Goal: Navigation & Orientation: Understand site structure

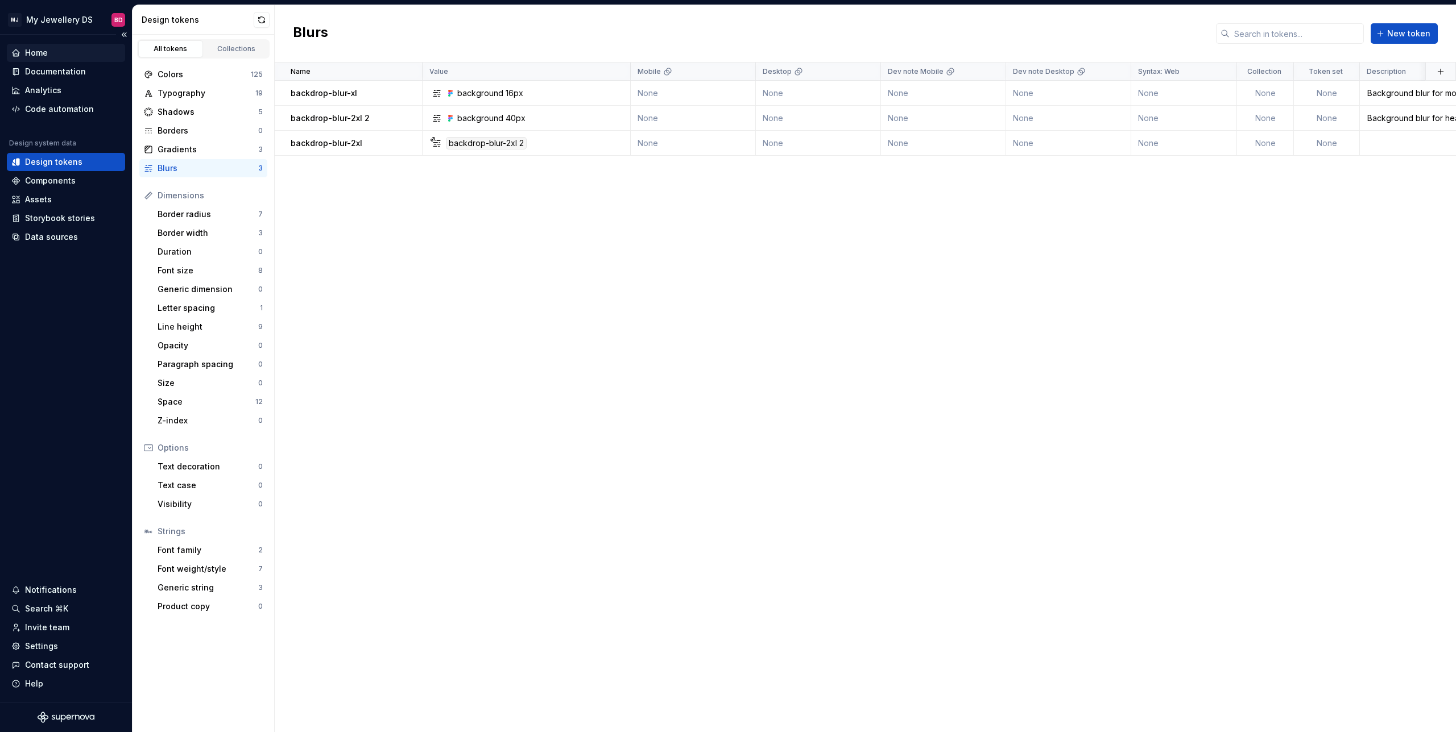
click at [51, 49] on div "Home" at bounding box center [65, 52] width 109 height 11
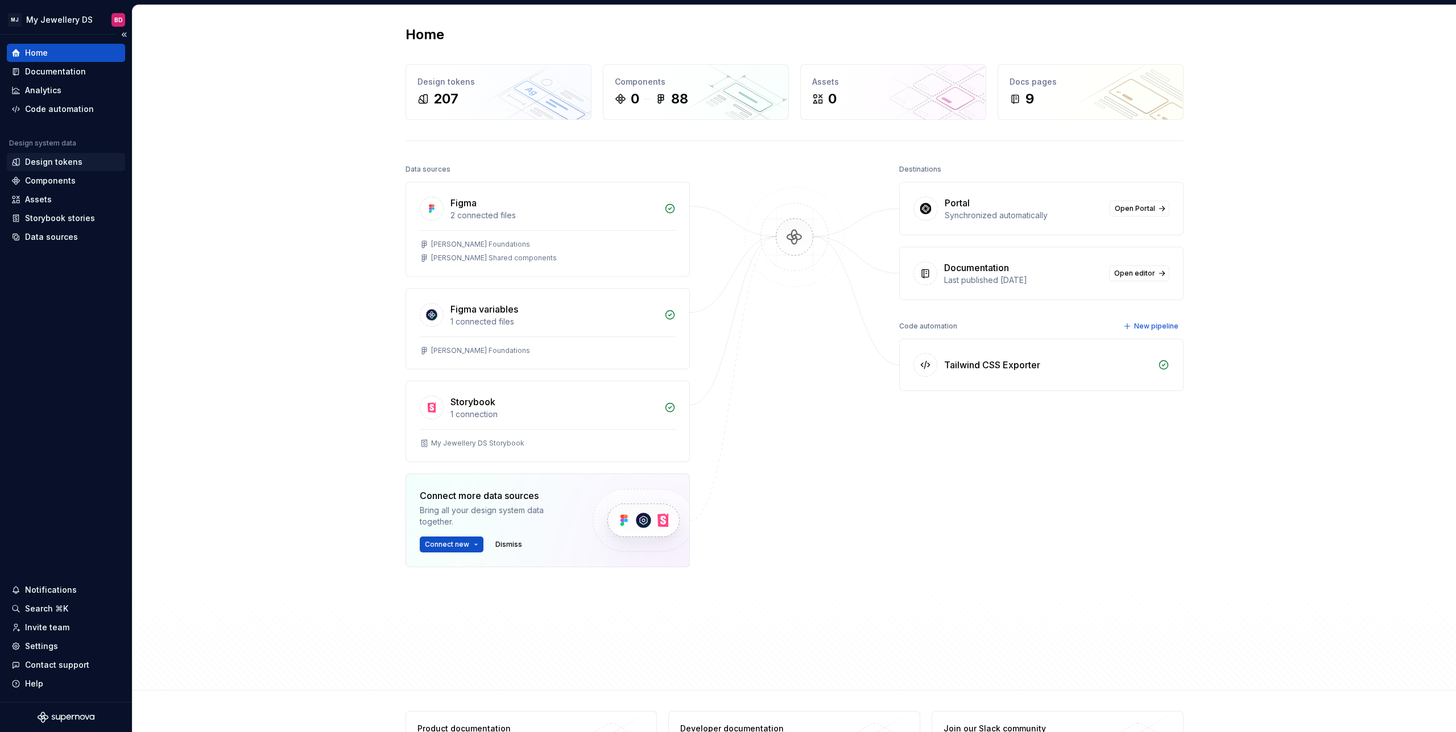
click at [80, 163] on div "Design tokens" at bounding box center [65, 161] width 109 height 11
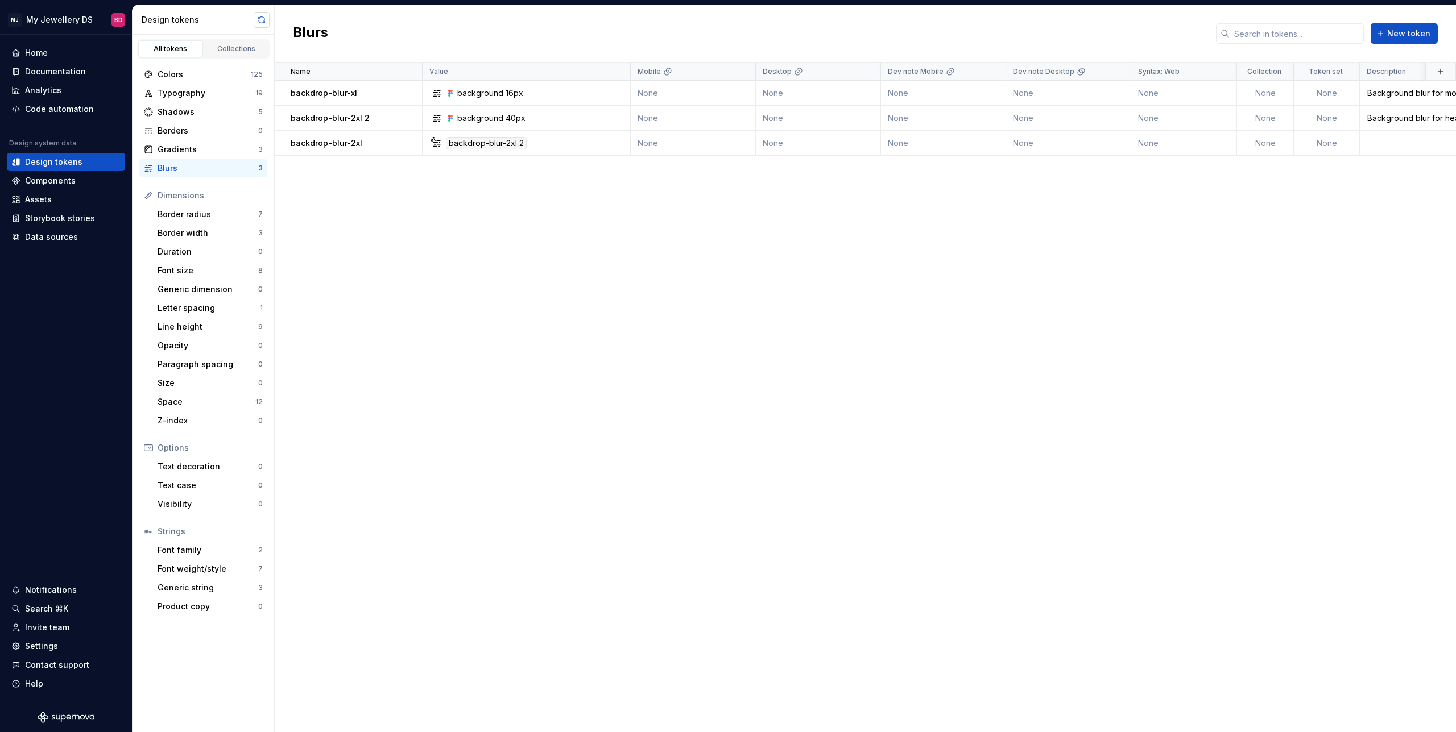
click at [263, 24] on button "button" at bounding box center [262, 20] width 16 height 16
click at [94, 188] on div "Components" at bounding box center [66, 181] width 118 height 18
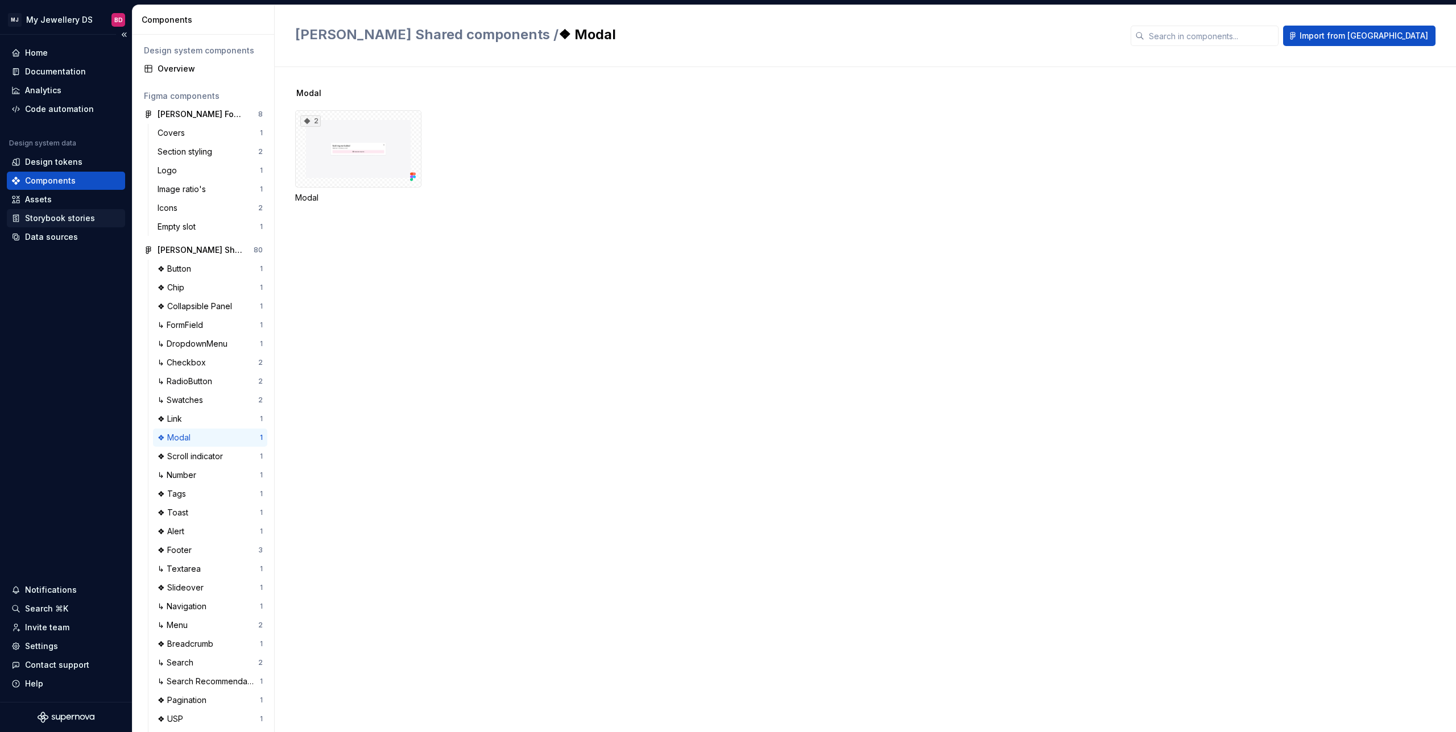
click at [63, 213] on div "Storybook stories" at bounding box center [60, 218] width 70 height 11
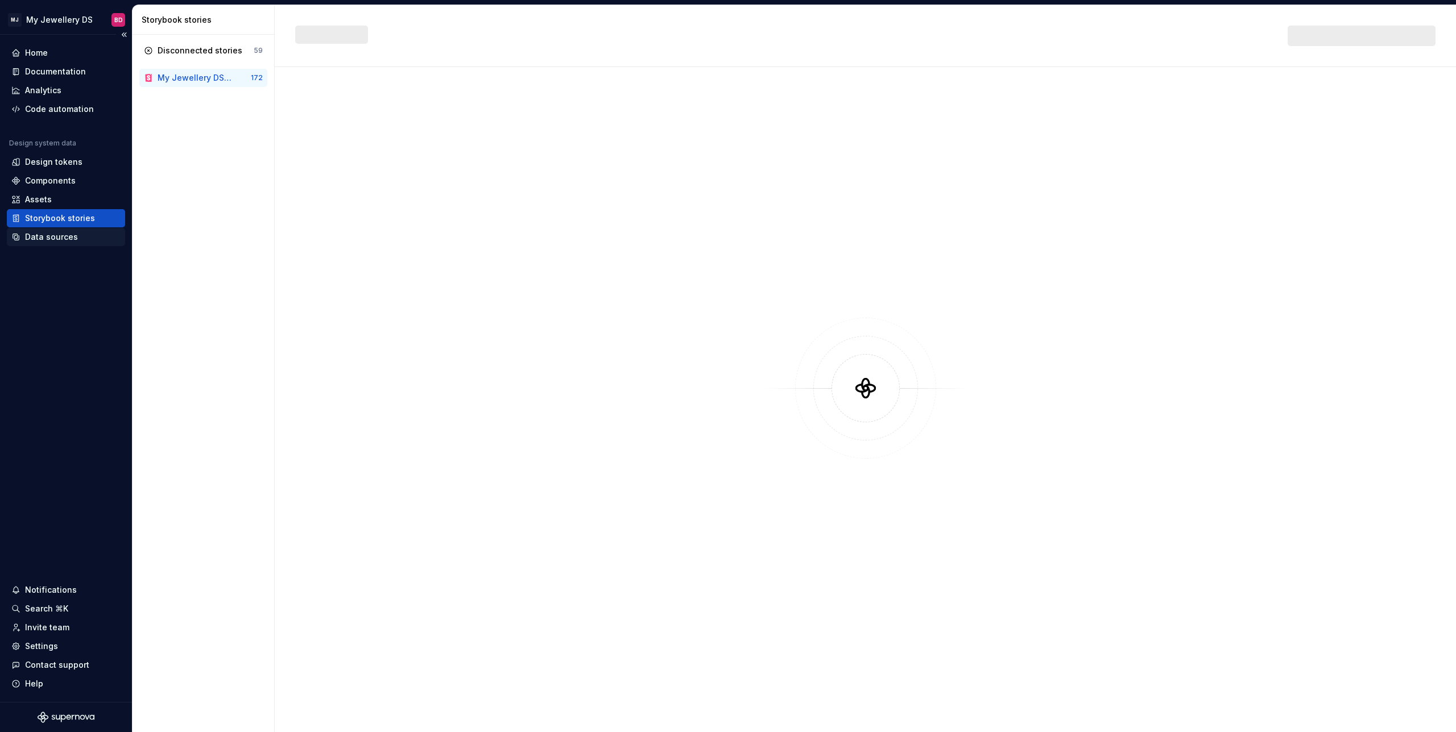
click at [70, 246] on div "Data sources" at bounding box center [66, 237] width 118 height 18
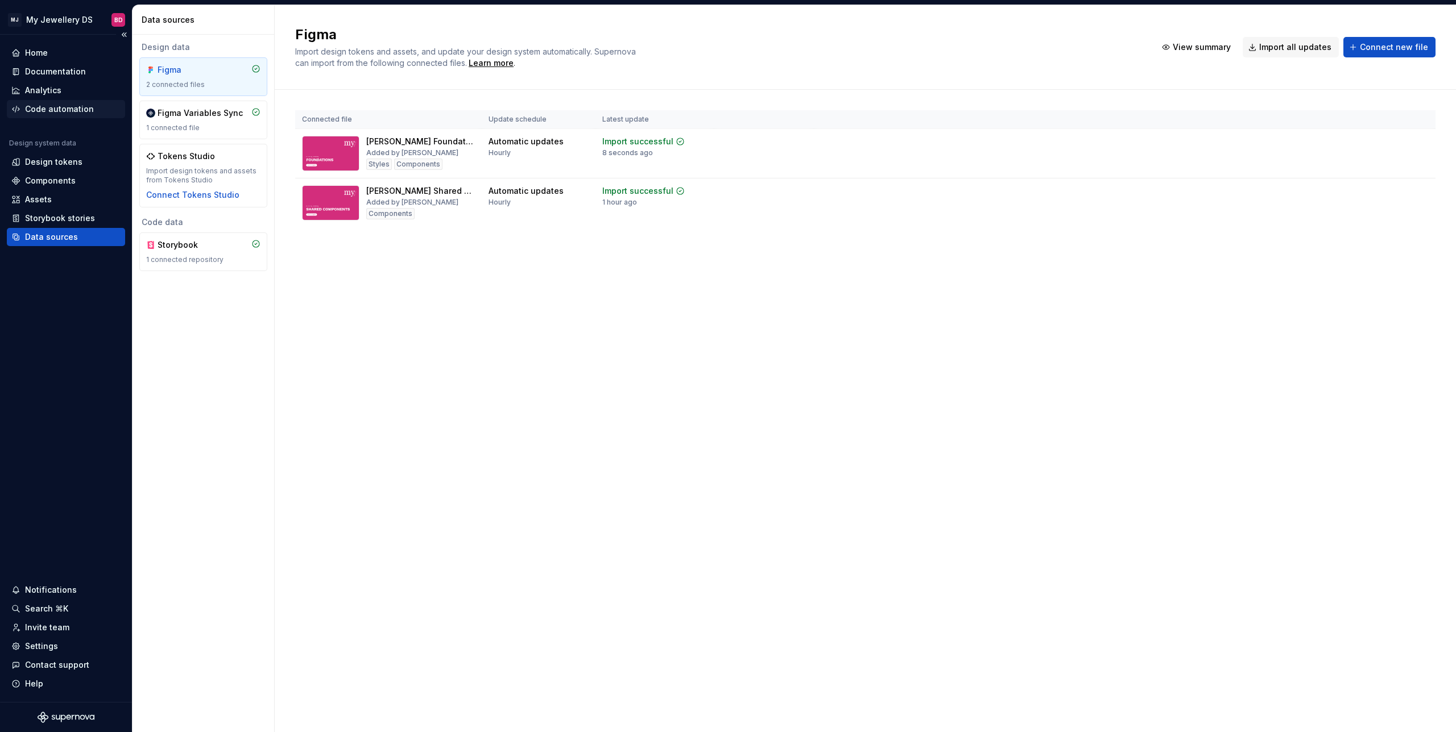
click at [65, 103] on div "Code automation" at bounding box center [66, 109] width 118 height 18
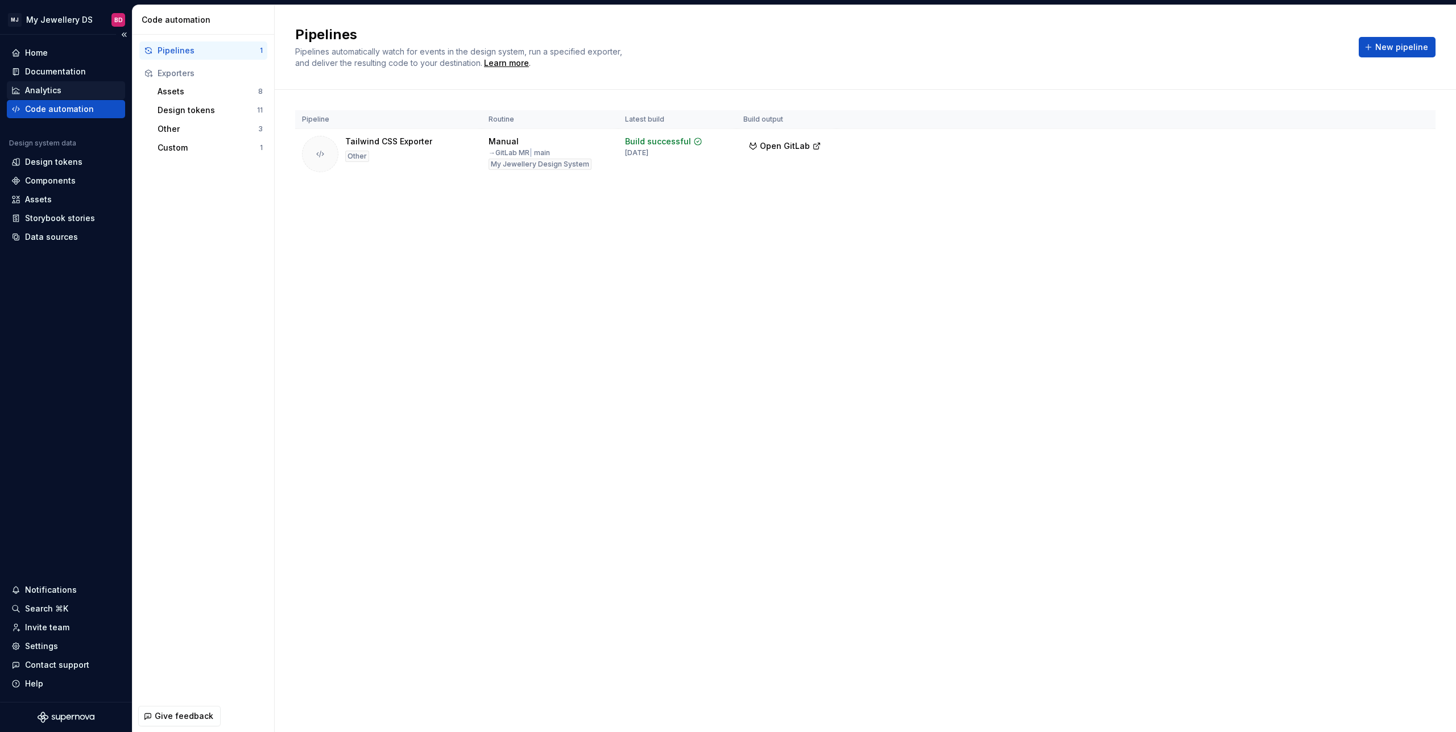
click at [84, 86] on div "Analytics" at bounding box center [65, 90] width 109 height 11
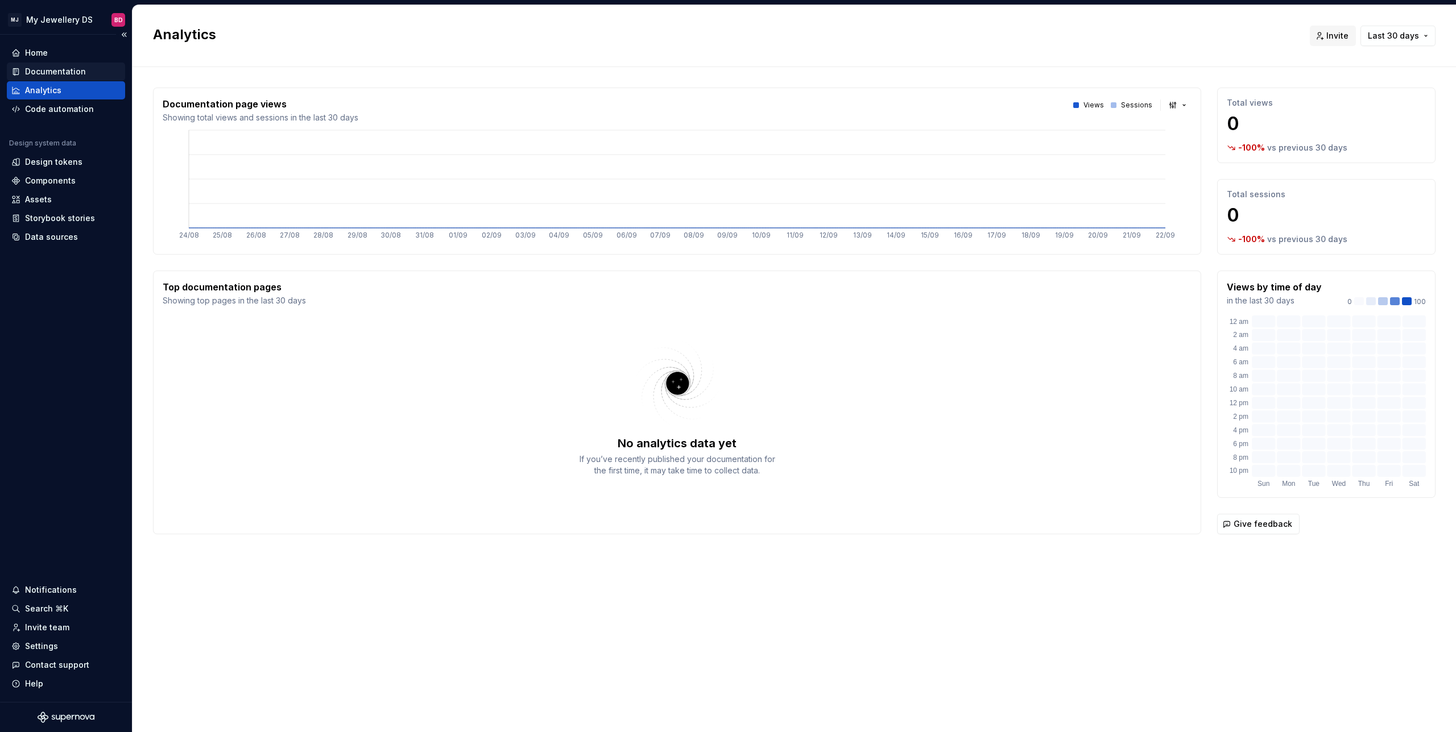
click at [90, 67] on div "Documentation" at bounding box center [65, 71] width 109 height 11
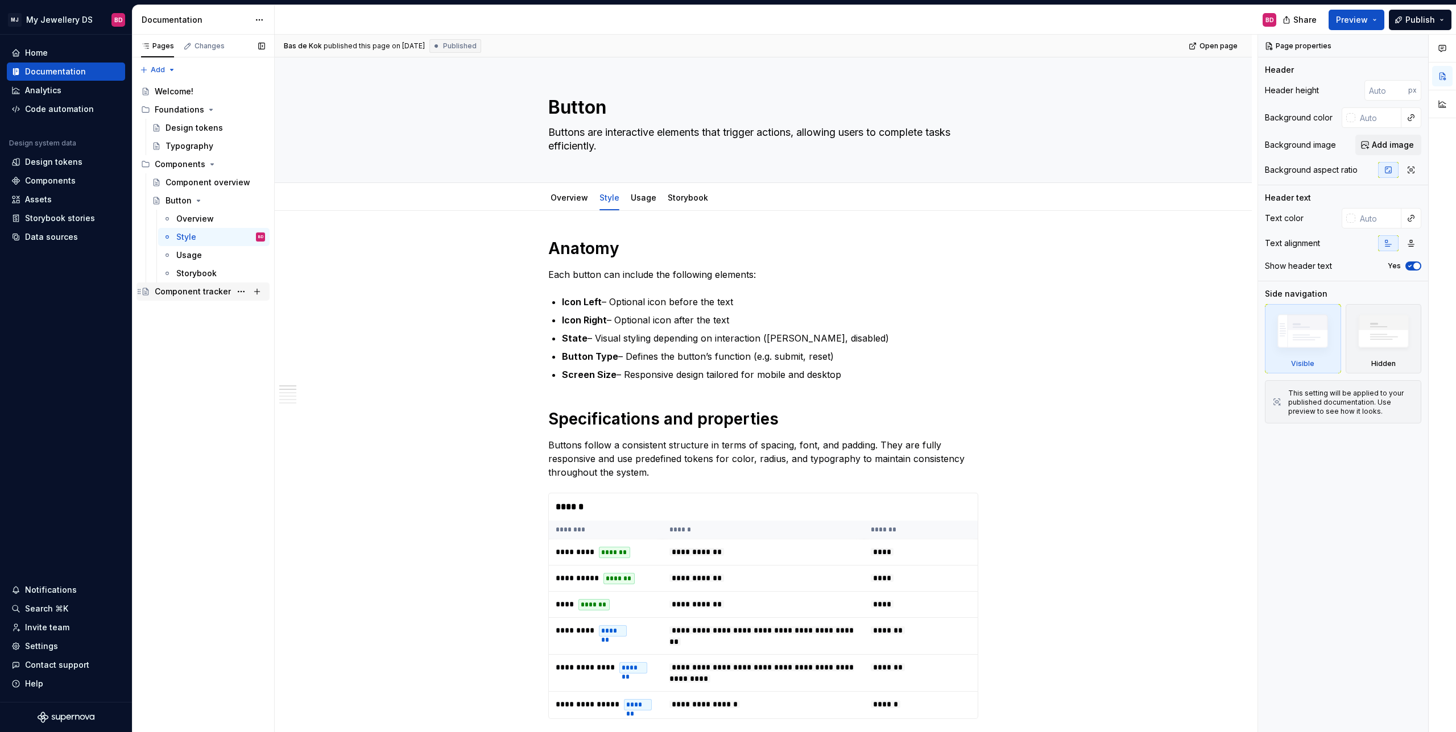
click at [201, 292] on div "Component tracker" at bounding box center [193, 291] width 76 height 11
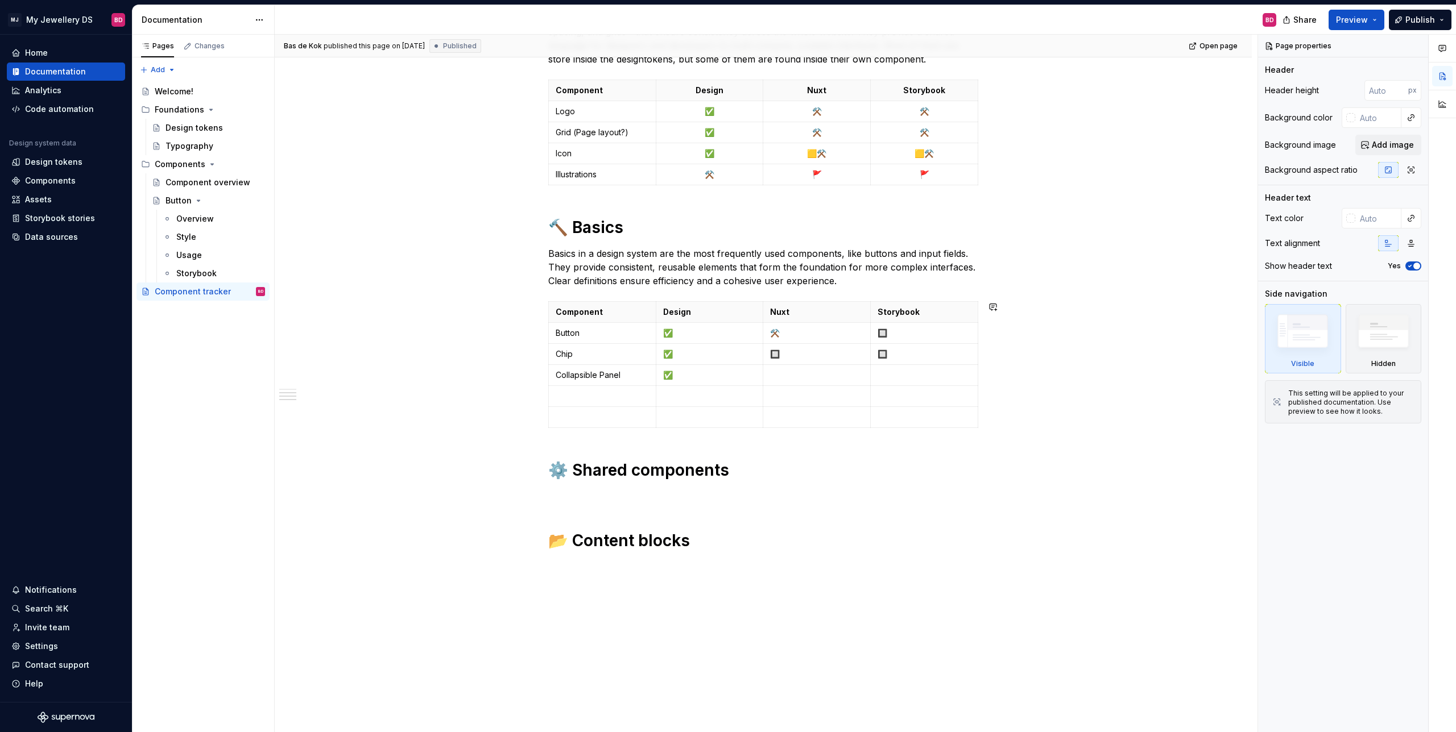
scroll to position [510, 0]
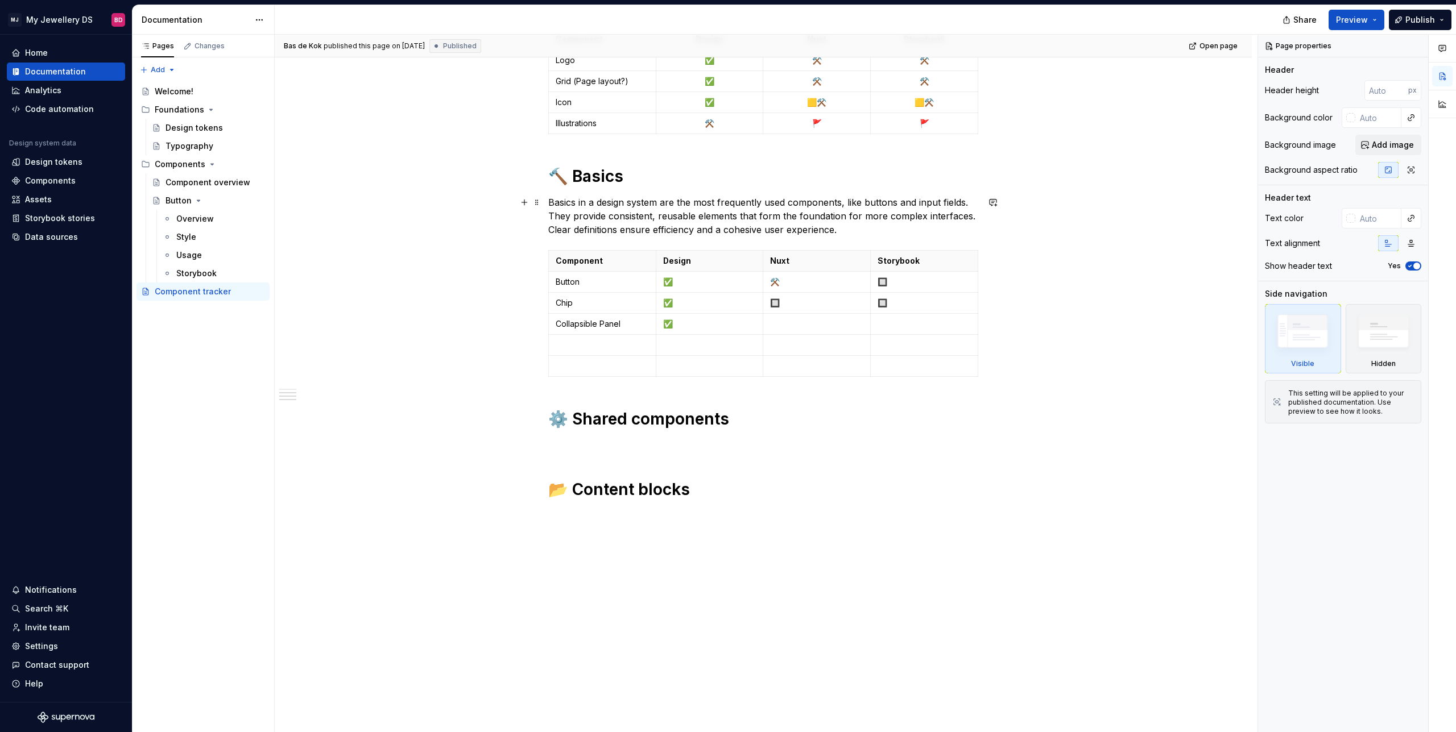
type textarea "*"
